Goal: Task Accomplishment & Management: Complete application form

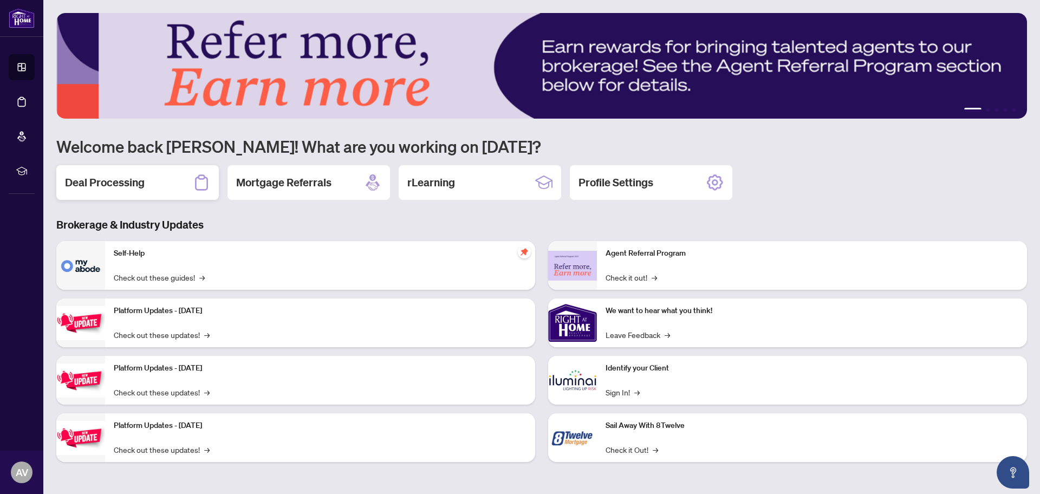
click at [119, 184] on h2 "Deal Processing" at bounding box center [105, 182] width 80 height 15
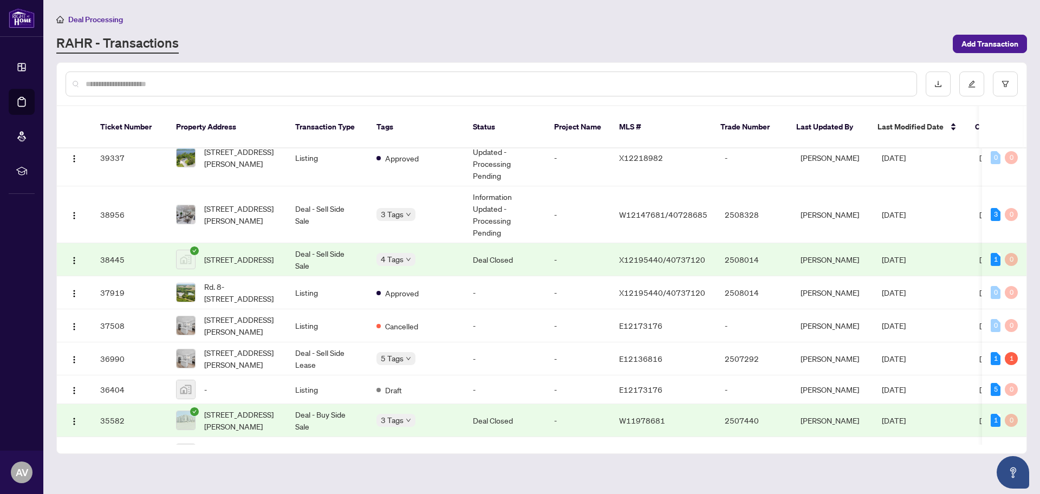
scroll to position [643, 0]
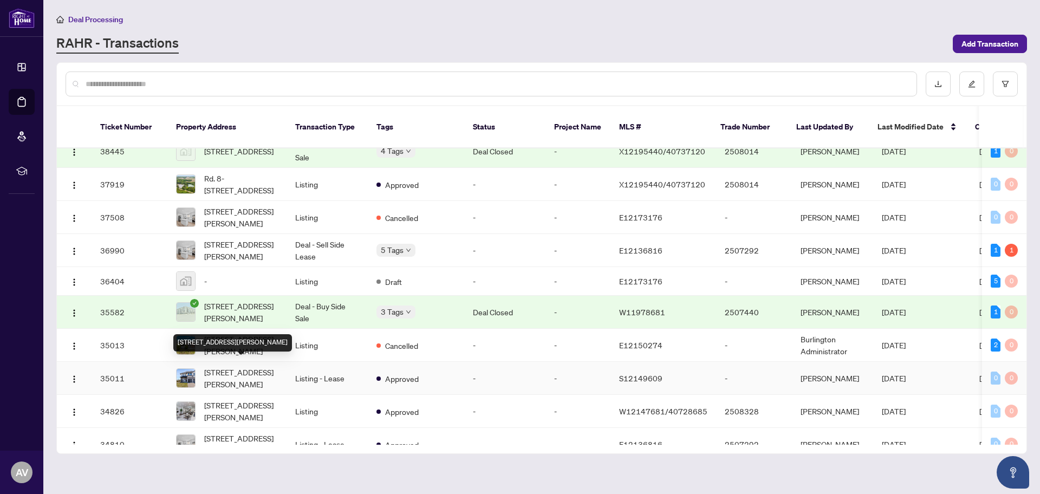
click at [227, 367] on span "[STREET_ADDRESS][PERSON_NAME]" at bounding box center [241, 378] width 74 height 24
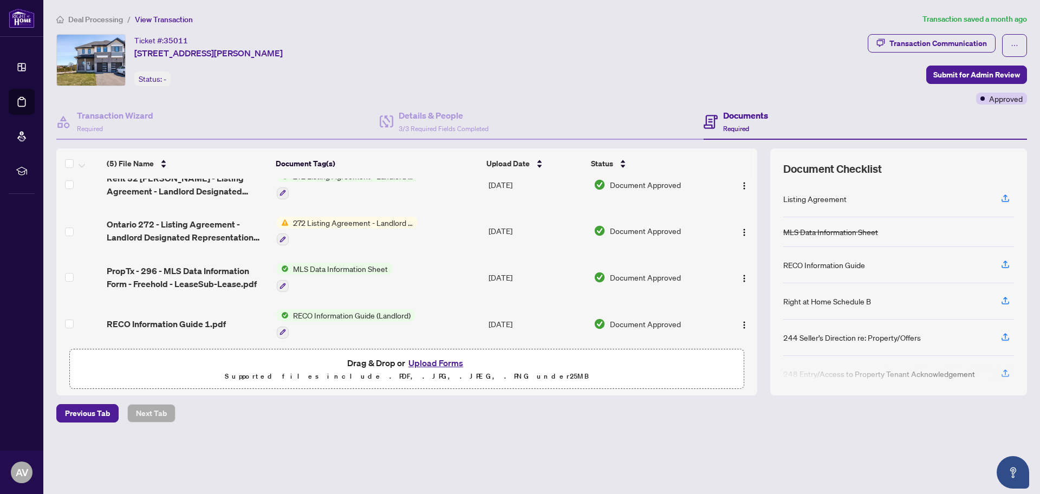
scroll to position [70, 0]
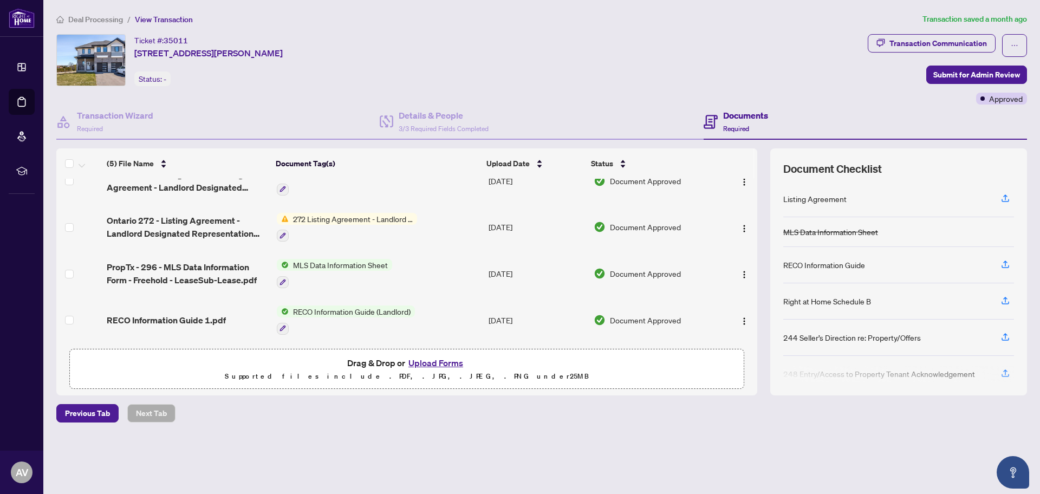
click at [445, 365] on button "Upload Forms" at bounding box center [435, 363] width 61 height 14
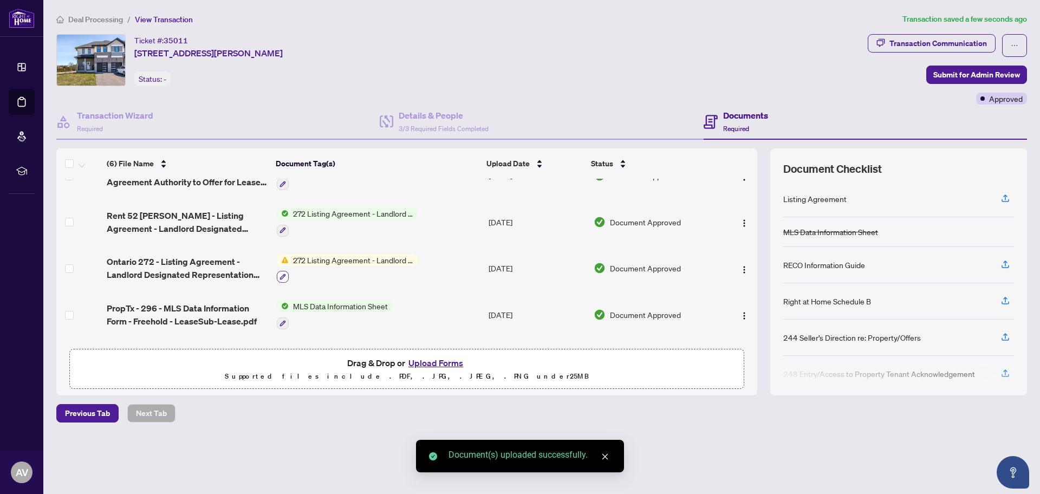
click at [284, 276] on icon "button" at bounding box center [283, 277] width 7 height 7
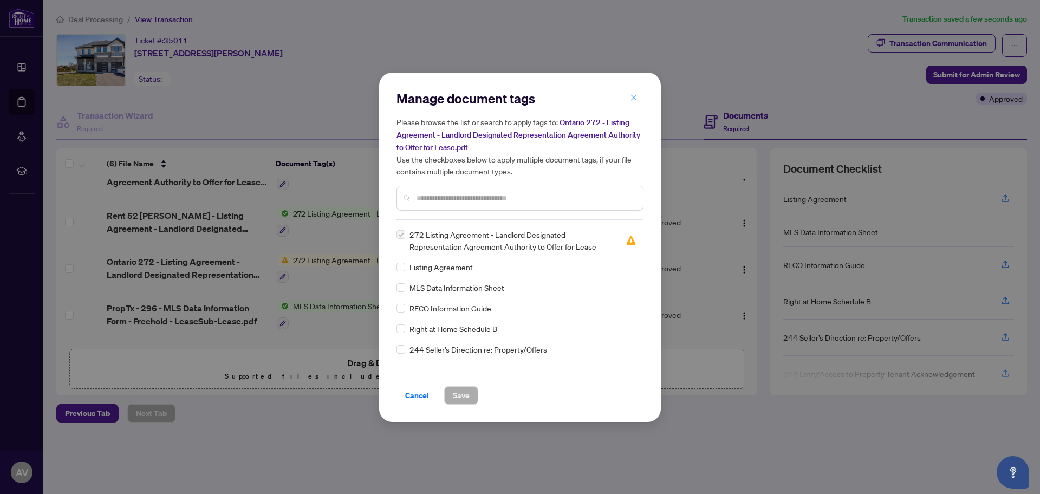
click at [638, 99] on button "button" at bounding box center [634, 98] width 22 height 18
click at [638, 99] on div "Manage document tags Please browse the list or search to apply tags to: Ontario…" at bounding box center [520, 247] width 1040 height 494
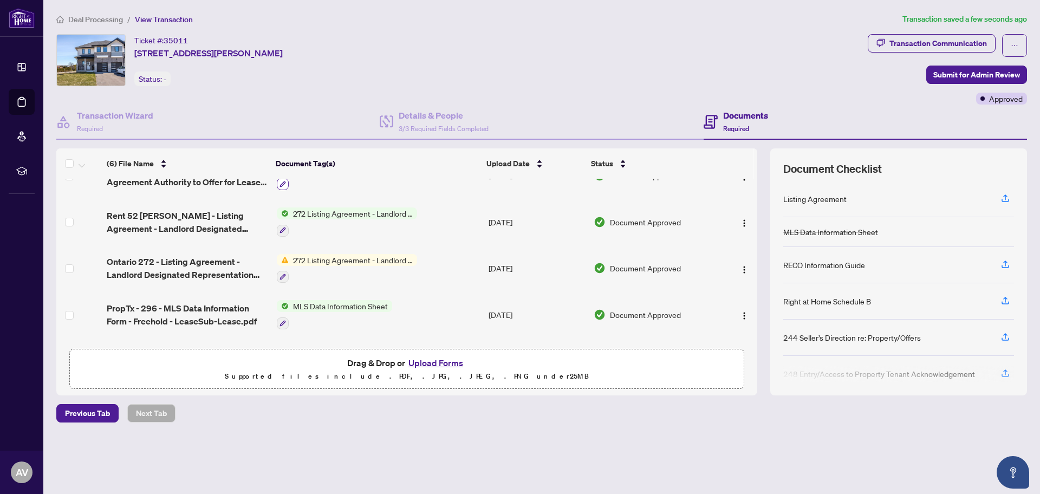
click at [280, 181] on icon "button" at bounding box center [283, 184] width 7 height 7
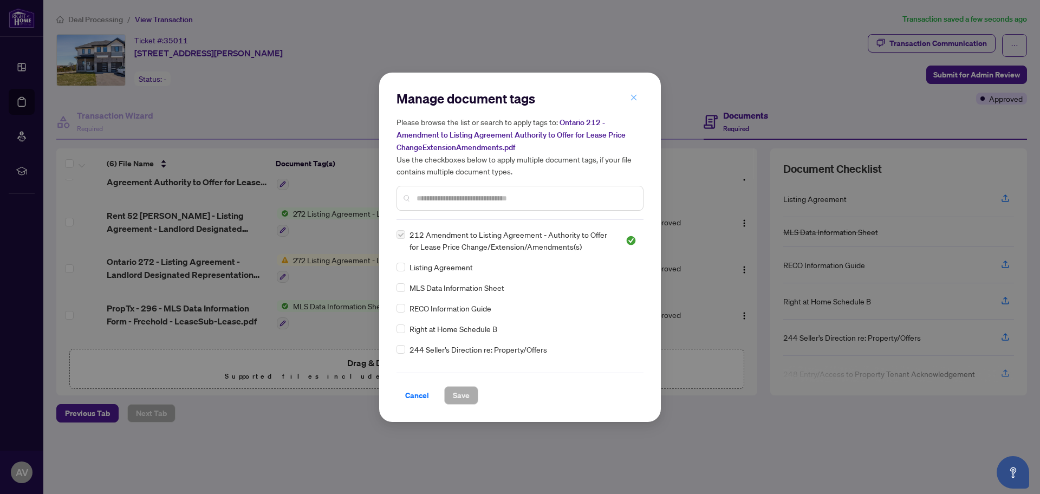
click at [638, 97] on button "button" at bounding box center [634, 98] width 22 height 18
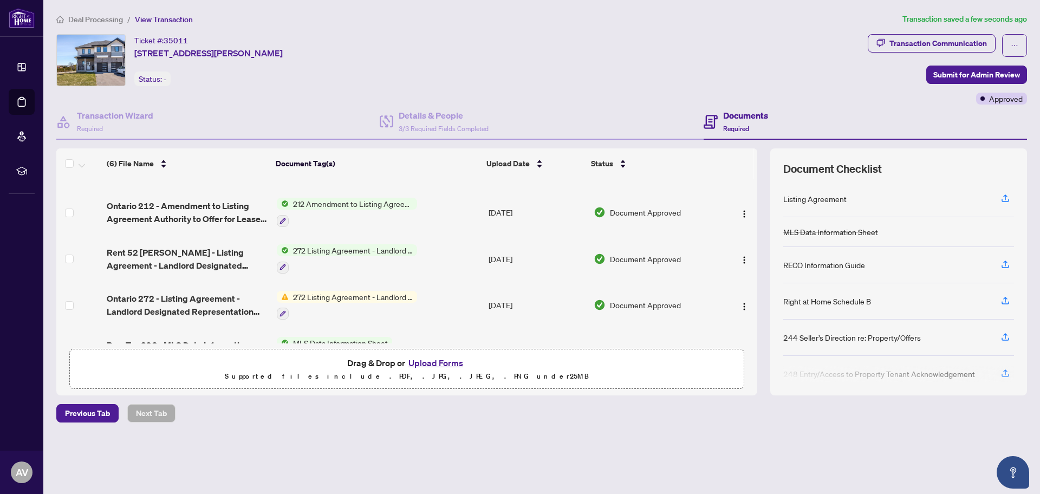
scroll to position [0, 0]
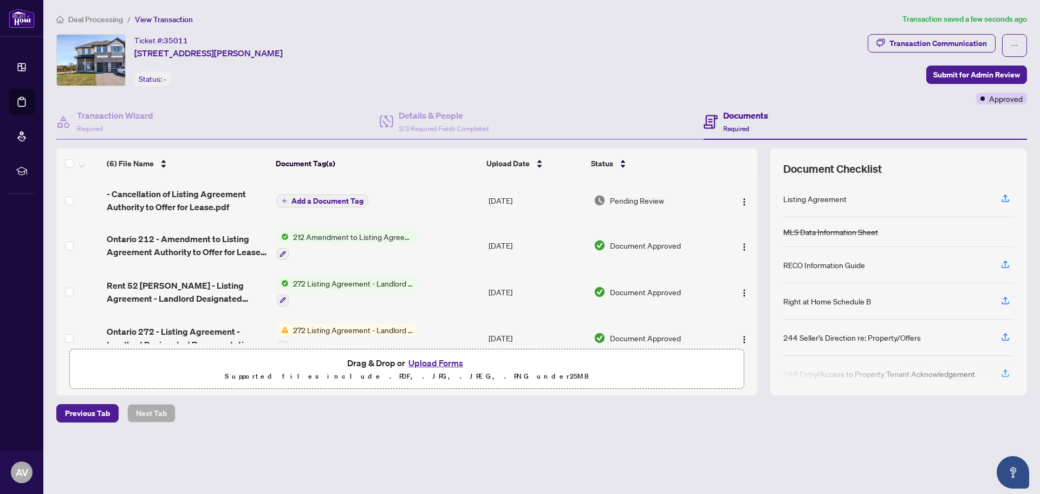
click at [315, 200] on span "Add a Document Tag" at bounding box center [327, 201] width 72 height 8
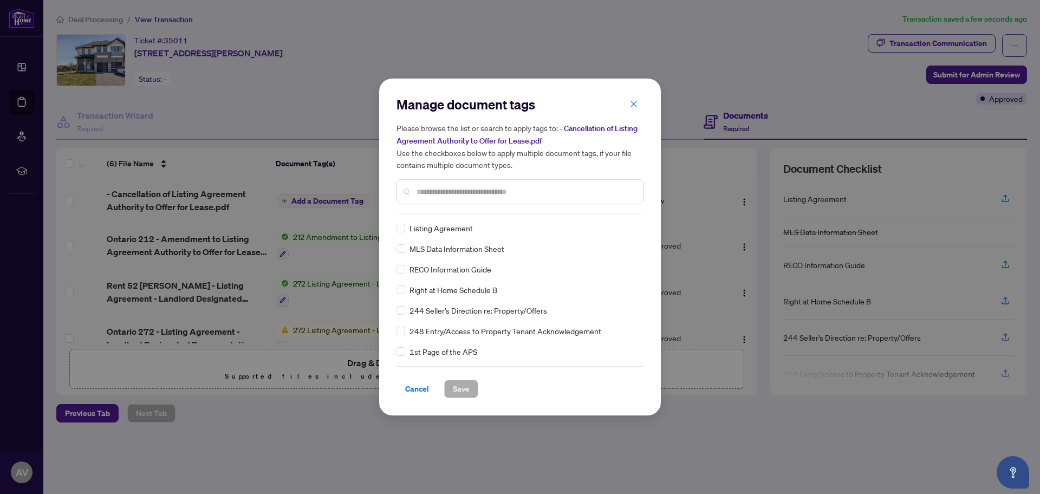
click at [434, 189] on input "text" at bounding box center [526, 192] width 218 height 12
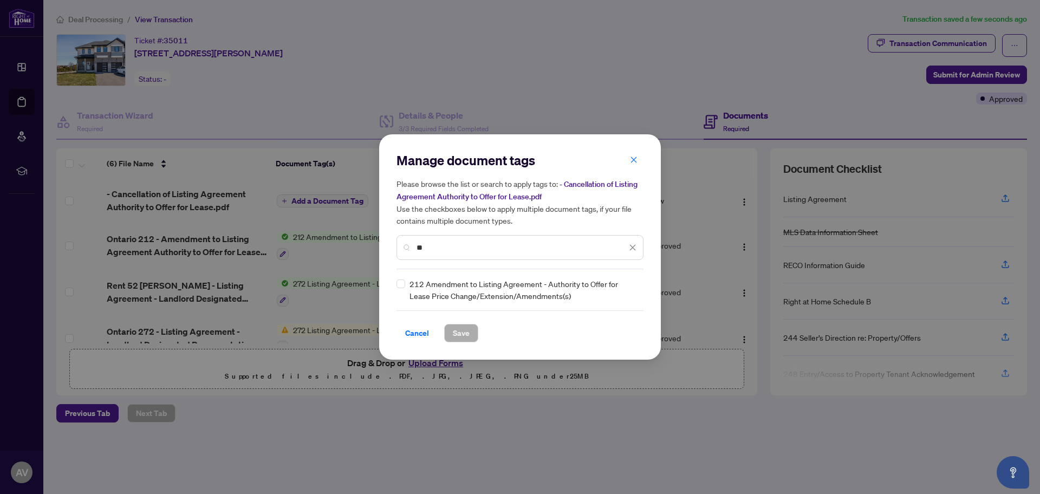
type input "*"
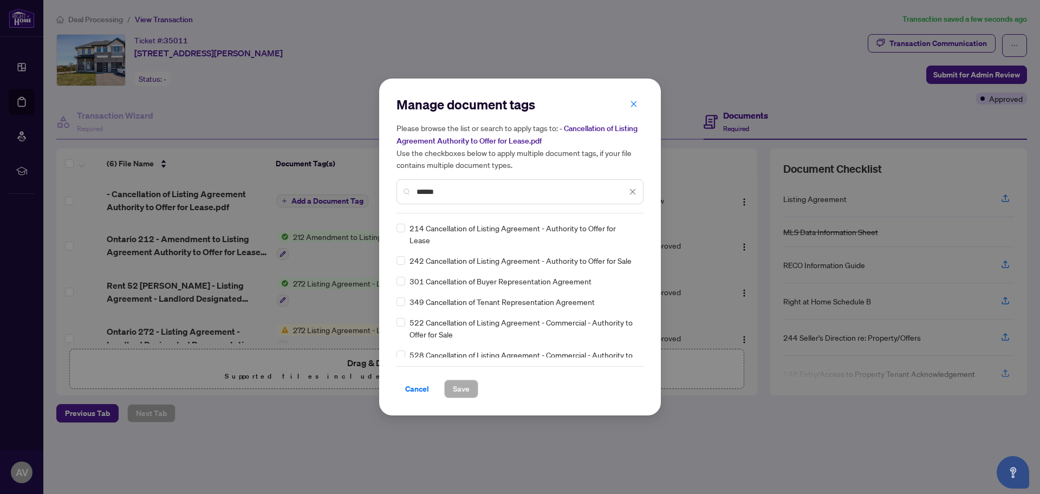
type input "******"
click at [467, 388] on span "Save" at bounding box center [461, 388] width 17 height 17
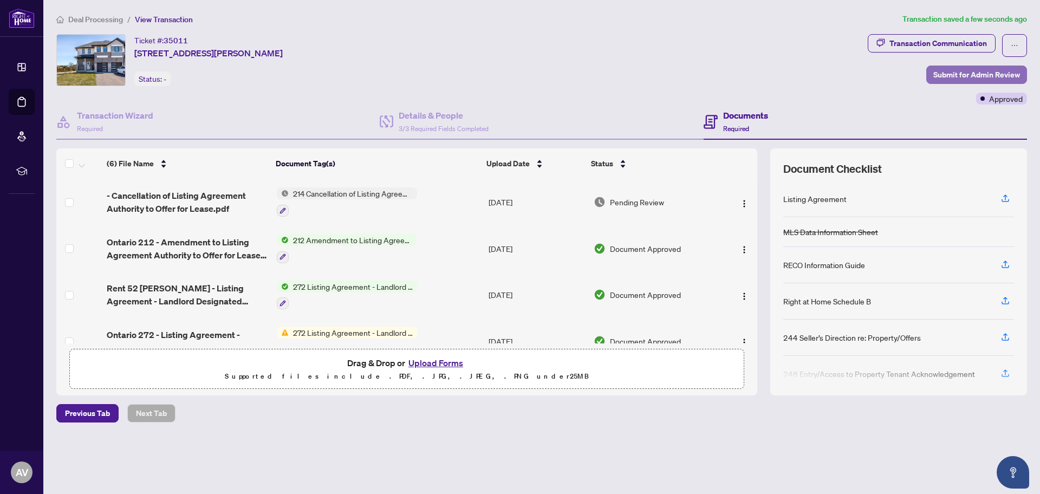
click at [954, 75] on span "Submit for Admin Review" at bounding box center [976, 74] width 87 height 17
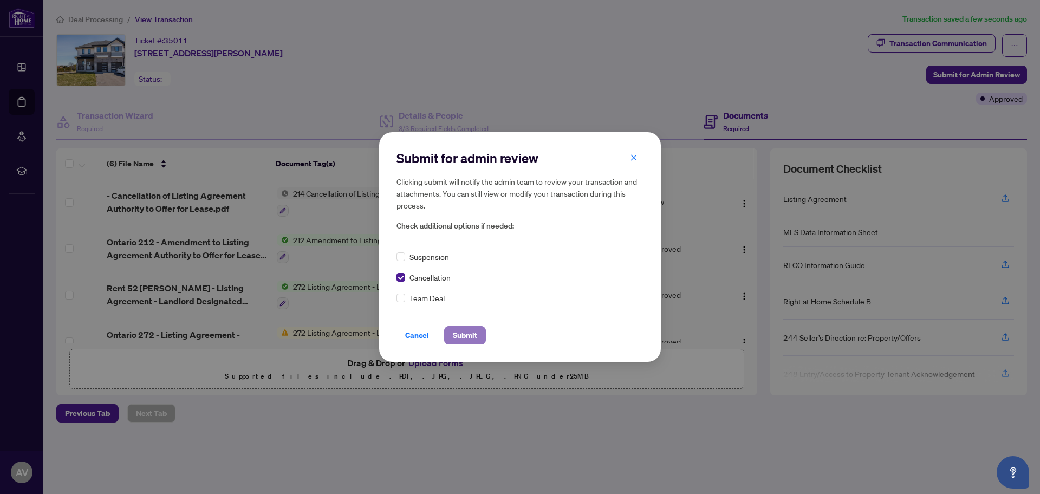
click at [467, 333] on span "Submit" at bounding box center [465, 335] width 24 height 17
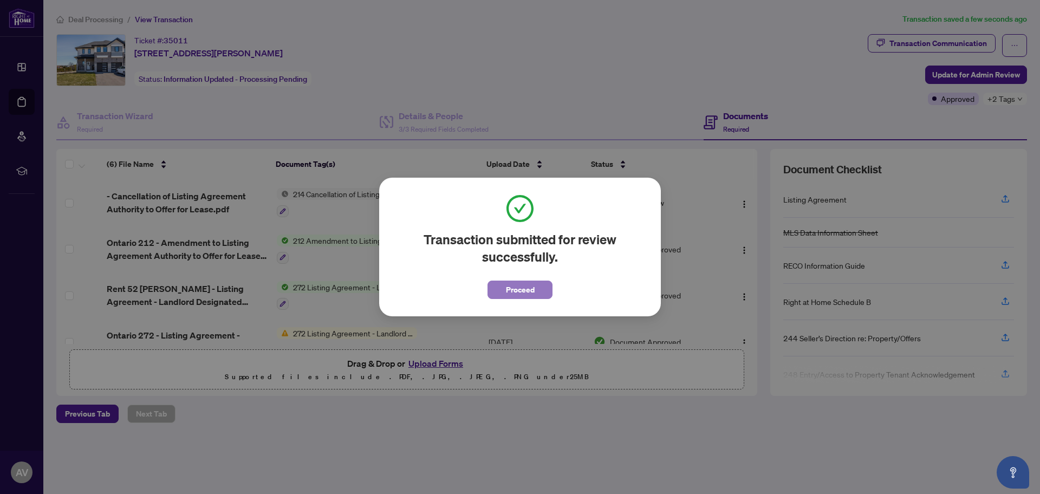
click at [530, 287] on span "Proceed" at bounding box center [520, 289] width 29 height 17
